Goal: Find specific page/section: Find specific page/section

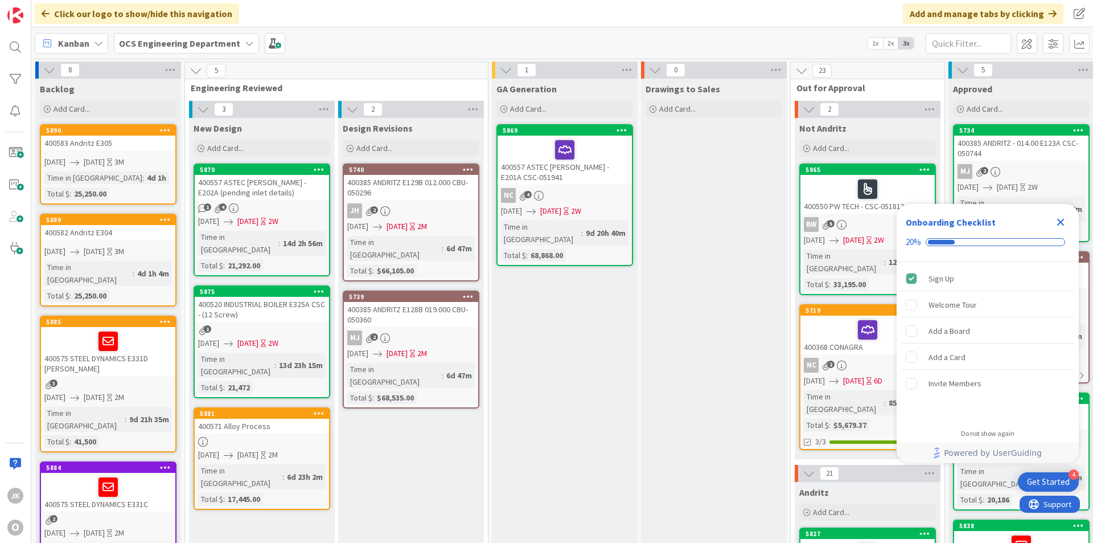
click at [1064, 222] on icon "Close Checklist" at bounding box center [1061, 222] width 14 height 14
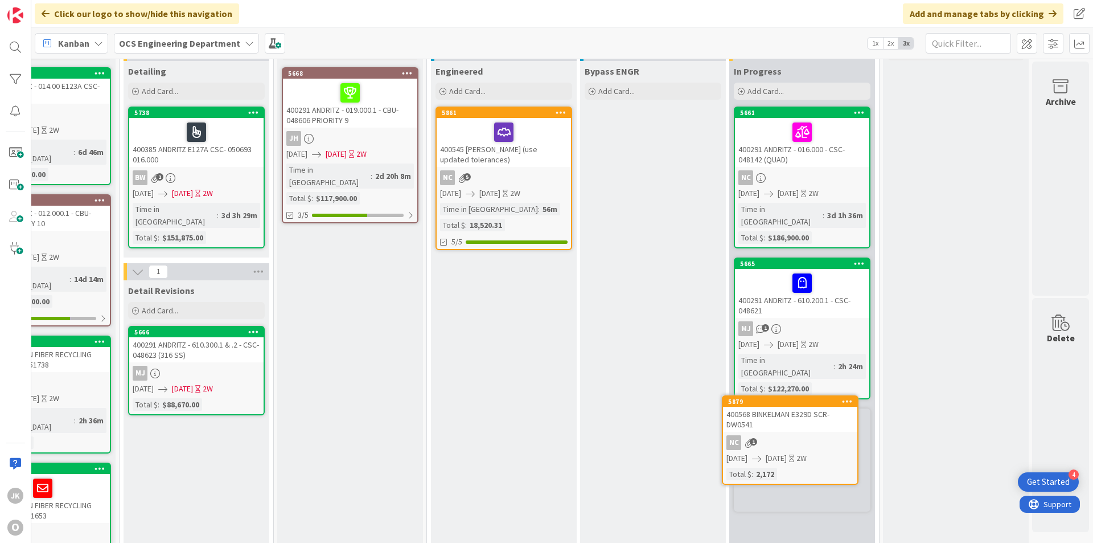
scroll to position [74, 987]
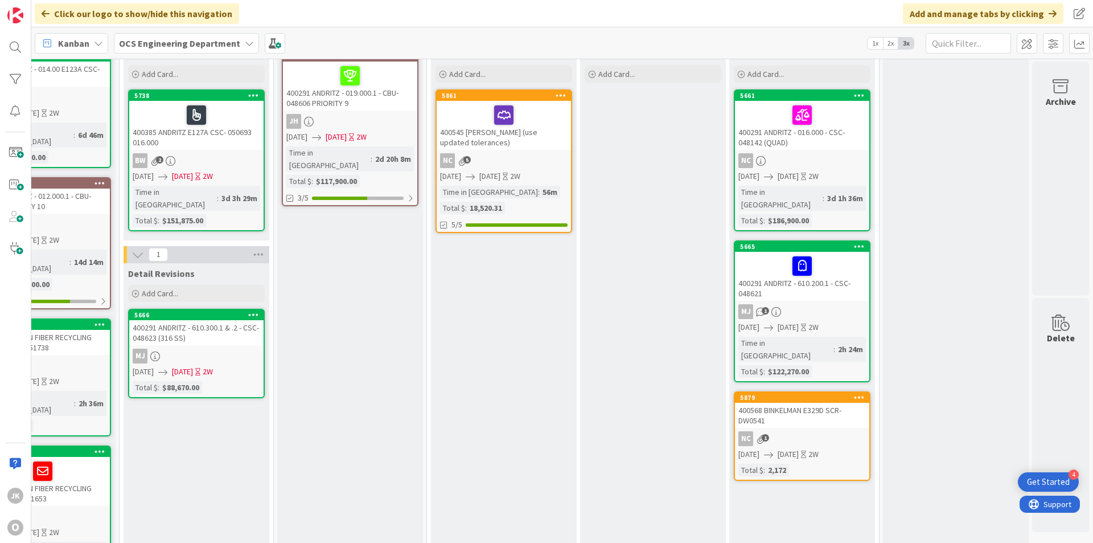
click at [793, 403] on div "400568 BINKELMAN E329D SCR-DW0541" at bounding box center [802, 415] width 134 height 25
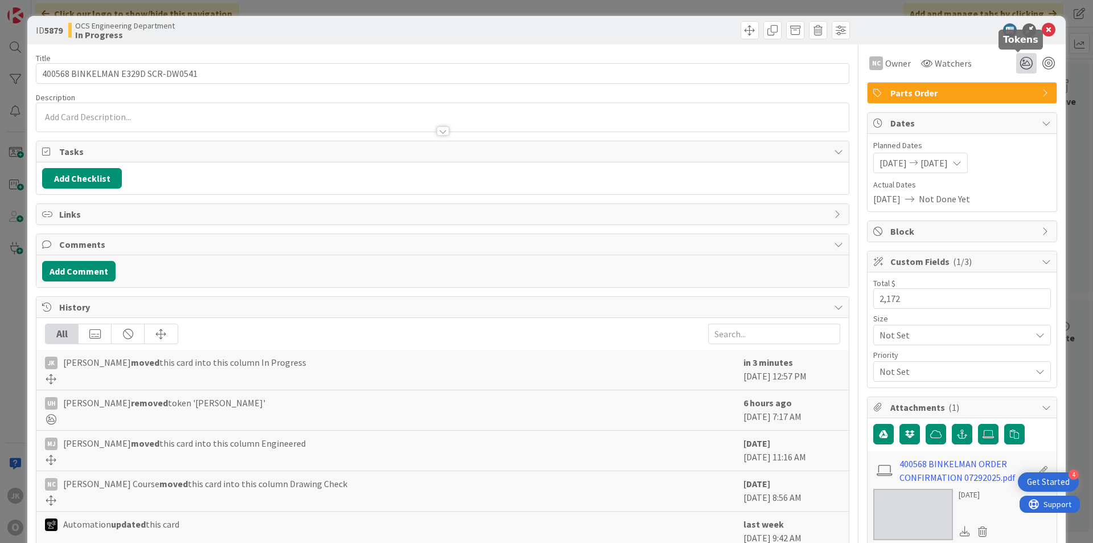
click at [1022, 62] on icon at bounding box center [1027, 63] width 21 height 21
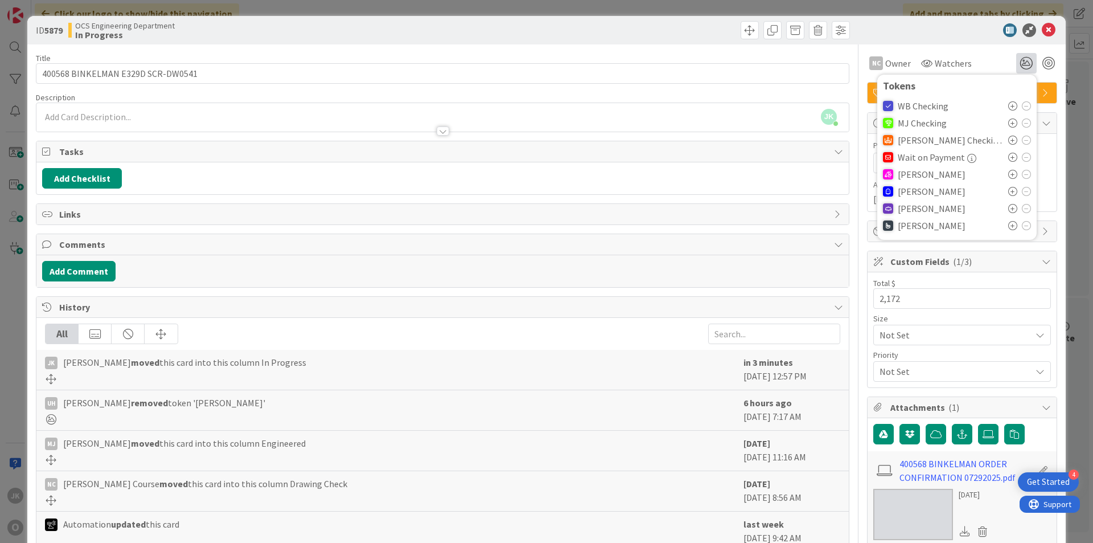
click at [1009, 174] on icon at bounding box center [1013, 174] width 9 height 9
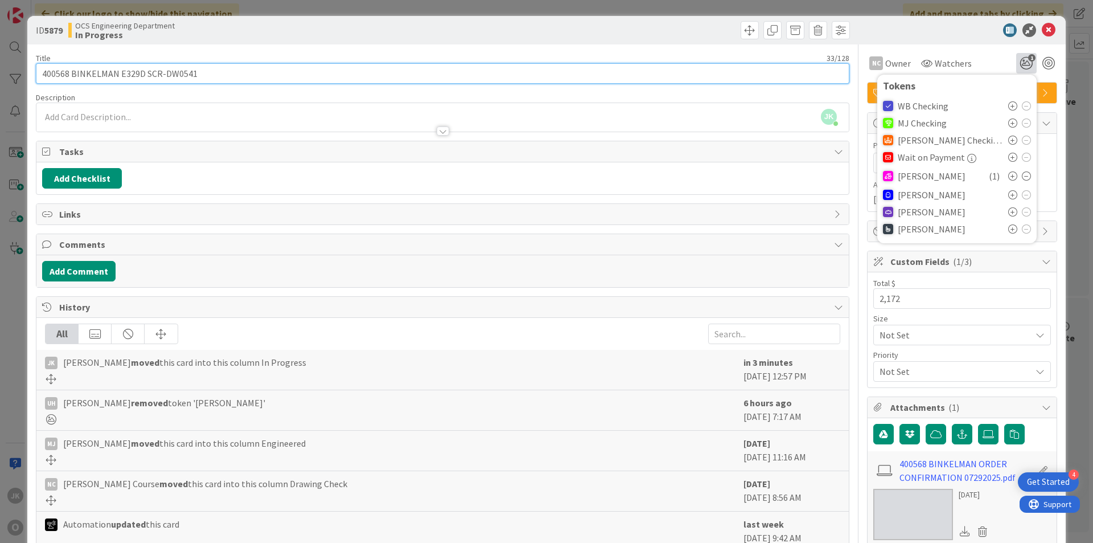
drag, startPoint x: 194, startPoint y: 72, endPoint x: 146, endPoint y: 75, distance: 47.3
click at [146, 75] on input "400568 BINKELMAN E329D SCR-DW0541" at bounding box center [443, 73] width 814 height 21
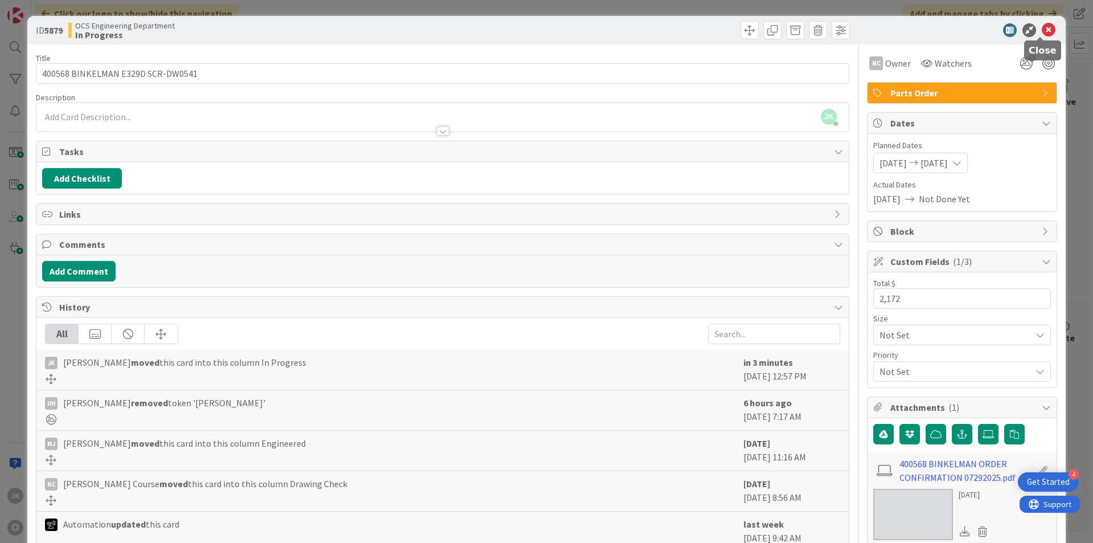
click at [1043, 29] on icon at bounding box center [1049, 30] width 14 height 14
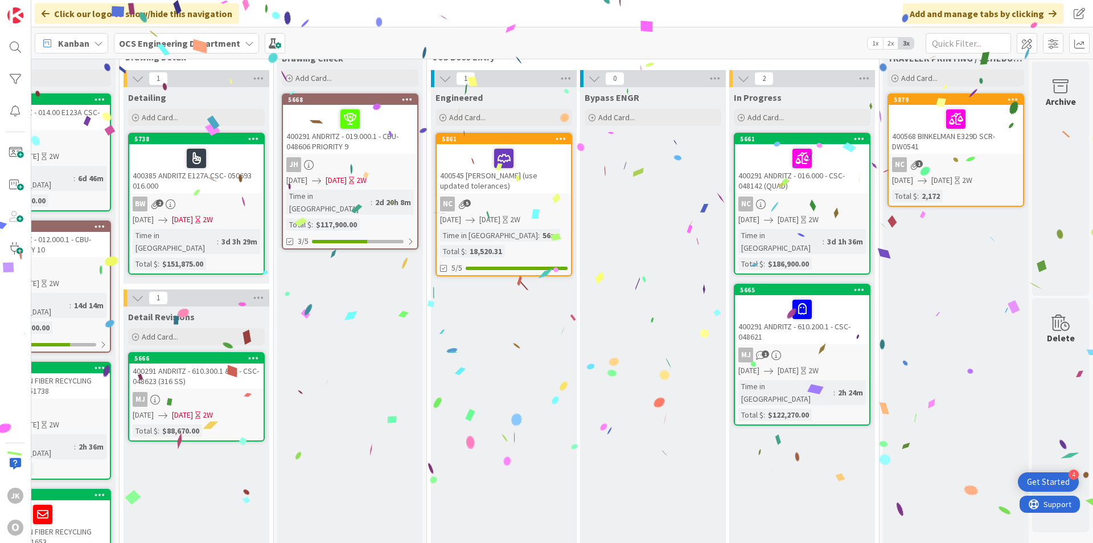
click at [969, 120] on div at bounding box center [956, 119] width 128 height 24
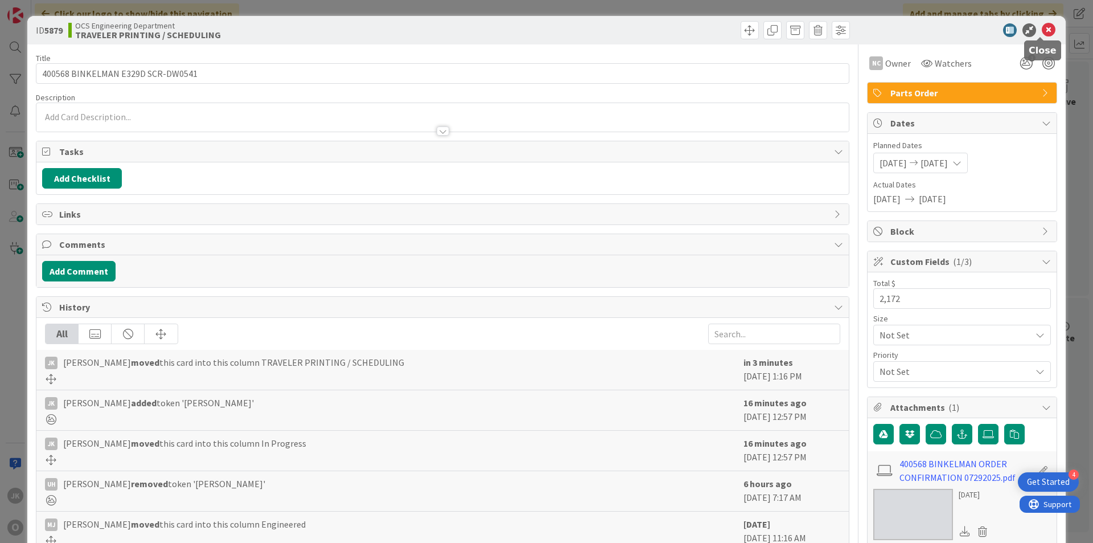
click at [1042, 29] on icon at bounding box center [1049, 30] width 14 height 14
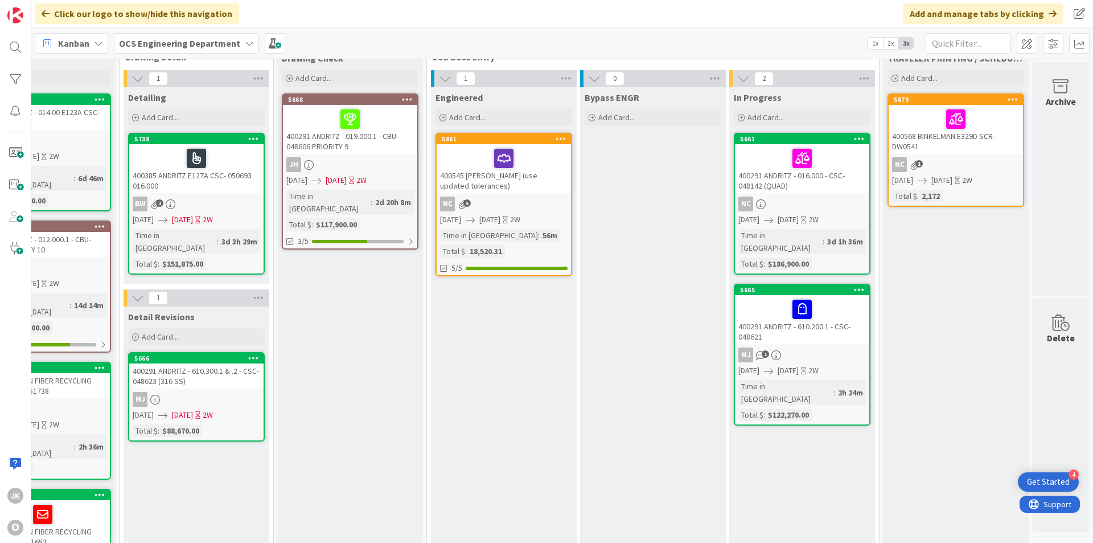
click at [527, 158] on div at bounding box center [504, 158] width 128 height 24
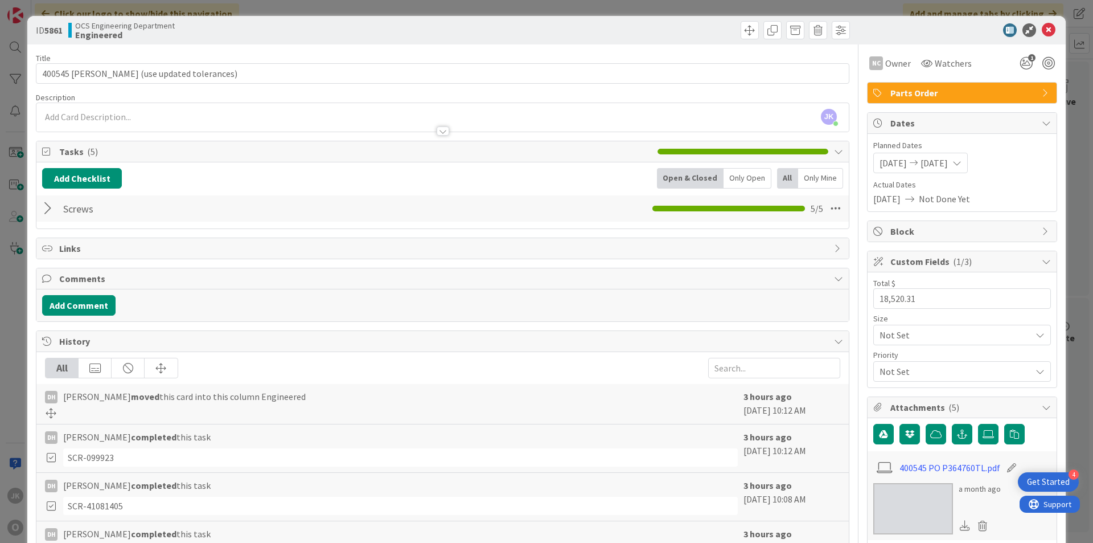
click at [46, 207] on div at bounding box center [49, 208] width 15 height 21
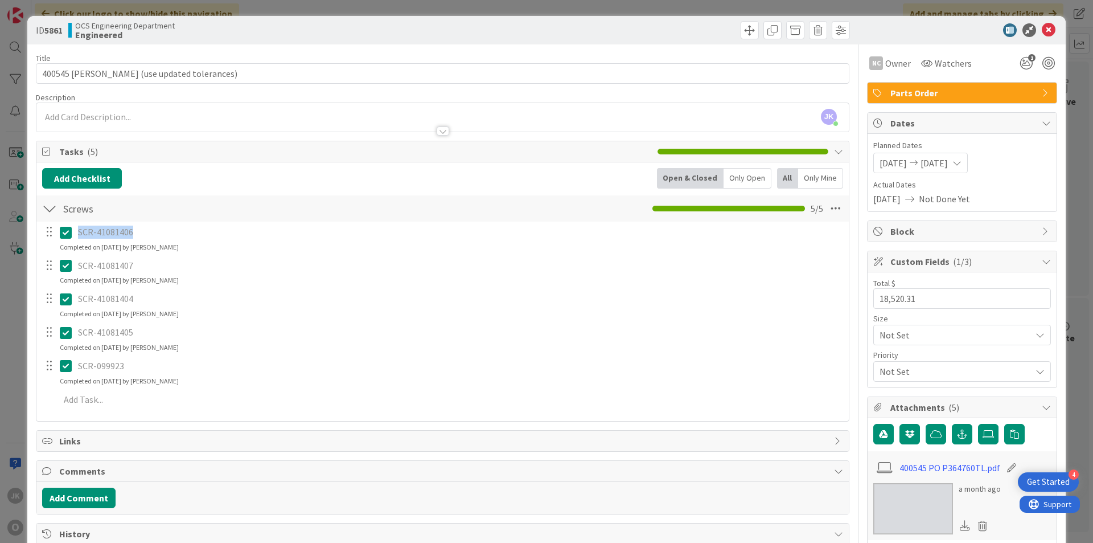
drag, startPoint x: 133, startPoint y: 233, endPoint x: 80, endPoint y: 235, distance: 53.6
click at [80, 235] on p "SCR-41081406" at bounding box center [459, 232] width 763 height 13
copy p "SCR-41081406"
click at [1042, 32] on icon at bounding box center [1049, 30] width 14 height 14
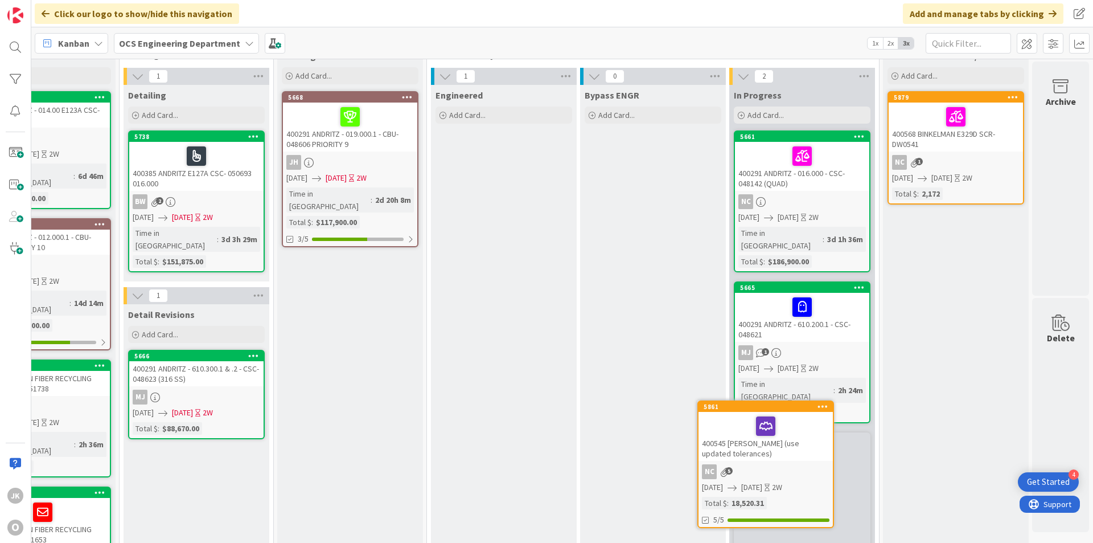
scroll to position [54, 987]
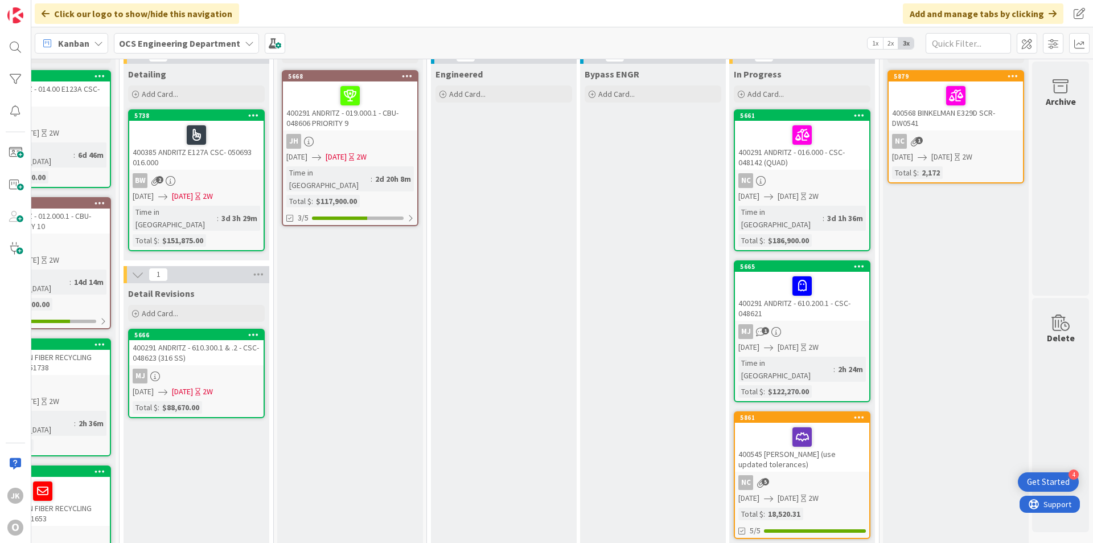
click at [826, 425] on div at bounding box center [803, 437] width 128 height 24
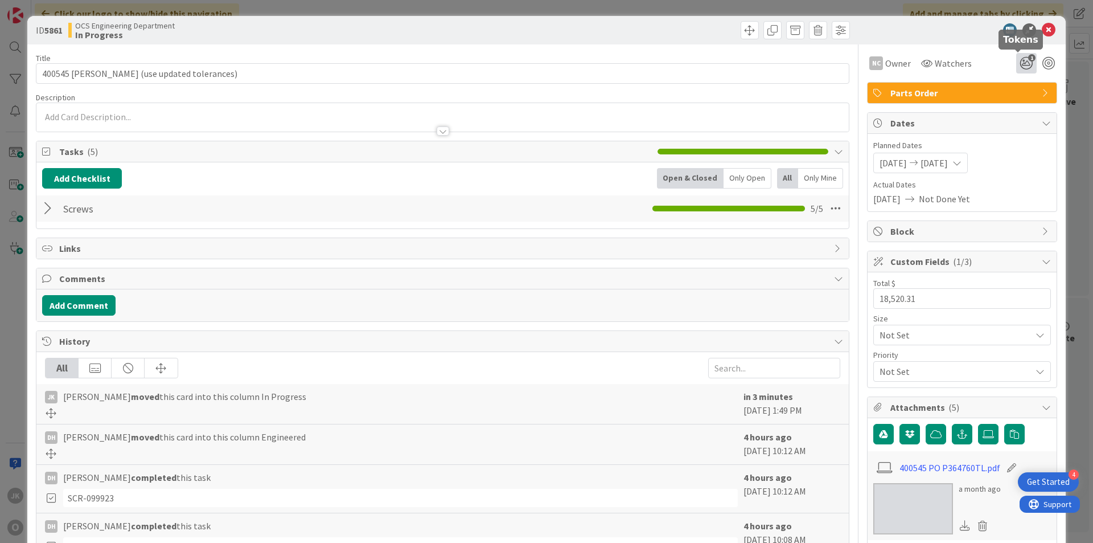
click at [1017, 60] on icon "1" at bounding box center [1027, 63] width 21 height 21
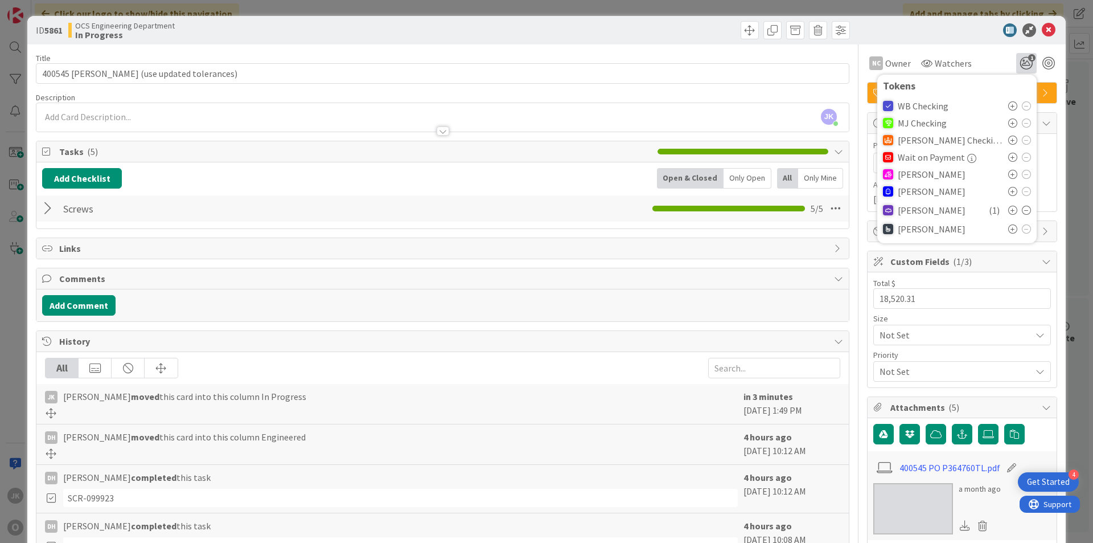
click at [1009, 175] on icon at bounding box center [1013, 174] width 9 height 9
click at [1044, 30] on icon at bounding box center [1049, 30] width 14 height 14
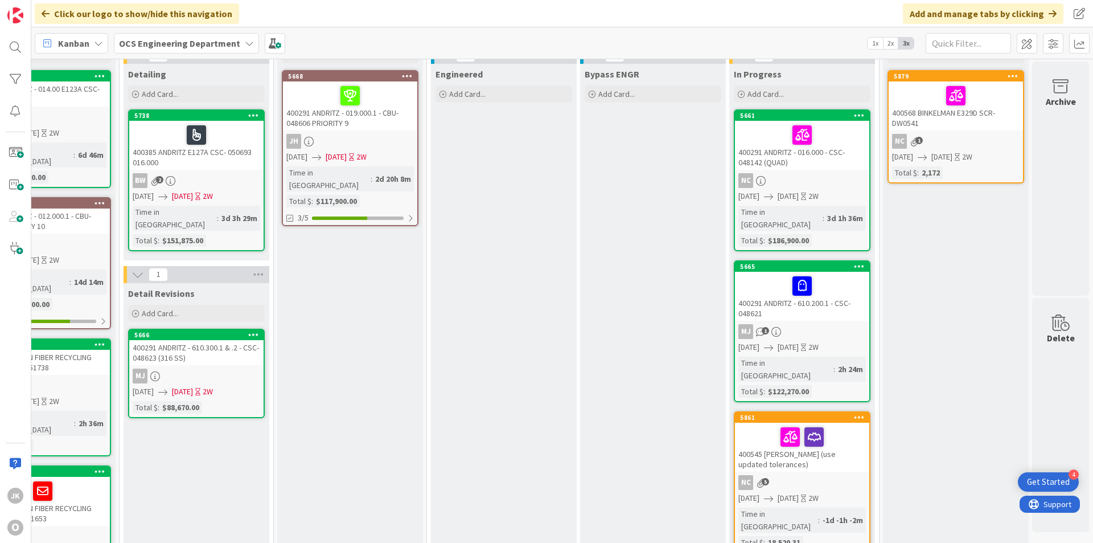
click at [806, 427] on icon at bounding box center [814, 436] width 19 height 18
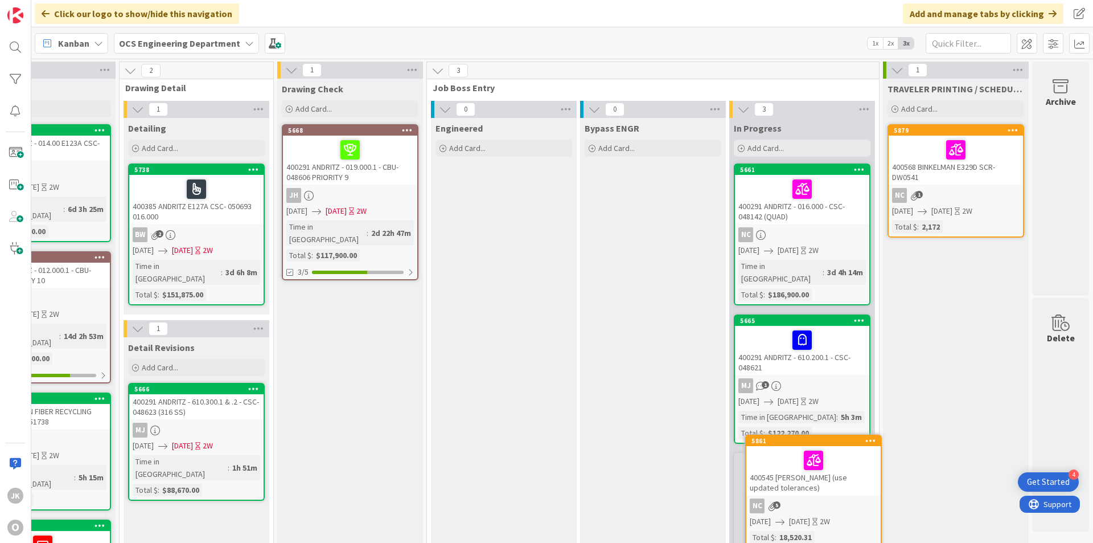
scroll to position [25, 987]
